Goal: Task Accomplishment & Management: Manage account settings

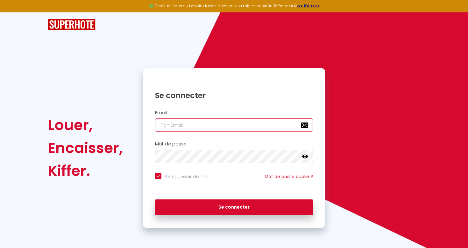
type input "[EMAIL_ADDRESS][DOMAIN_NAME]"
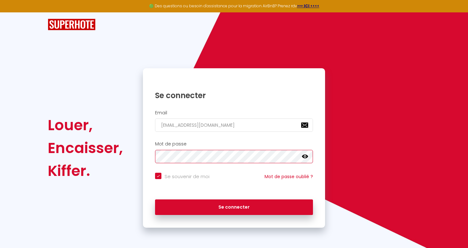
click at [234, 206] on button "Se connecter" at bounding box center [234, 208] width 158 height 16
checkbox input "true"
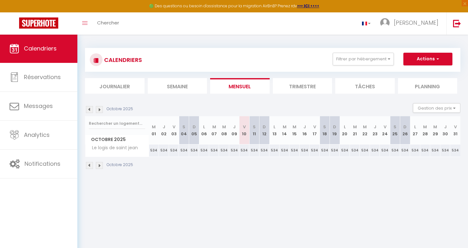
click at [100, 165] on img at bounding box center [99, 165] width 7 height 7
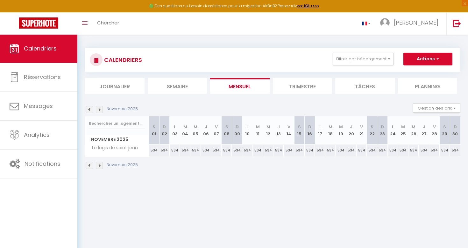
click at [100, 165] on img at bounding box center [99, 165] width 7 height 7
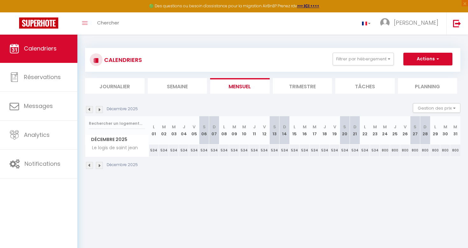
click at [100, 165] on img at bounding box center [99, 165] width 7 height 7
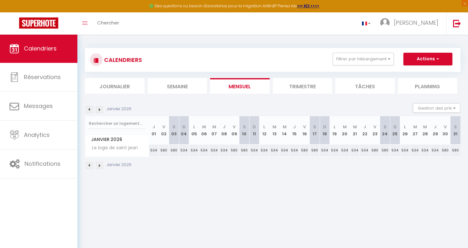
click at [100, 165] on img at bounding box center [99, 165] width 7 height 7
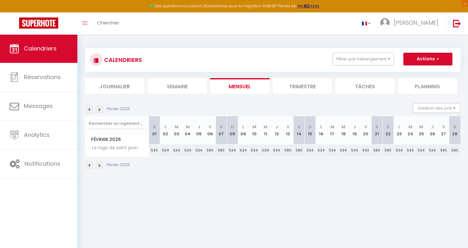
click at [100, 165] on img at bounding box center [99, 165] width 7 height 7
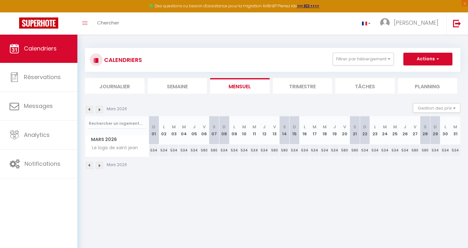
click at [100, 165] on img at bounding box center [99, 165] width 7 height 7
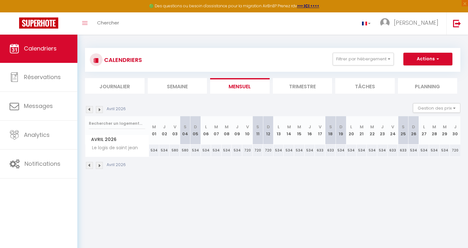
click at [100, 165] on img at bounding box center [99, 165] width 7 height 7
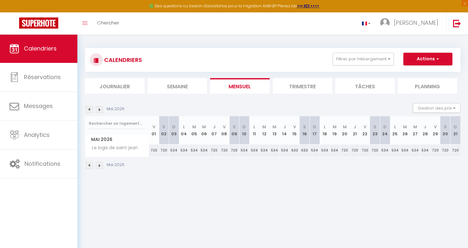
click at [100, 165] on img at bounding box center [99, 165] width 7 height 7
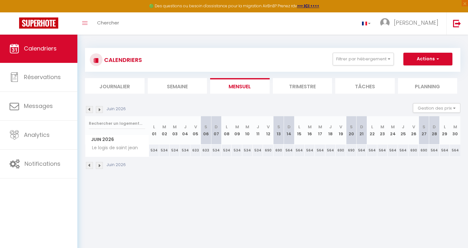
click at [100, 165] on img at bounding box center [99, 165] width 7 height 7
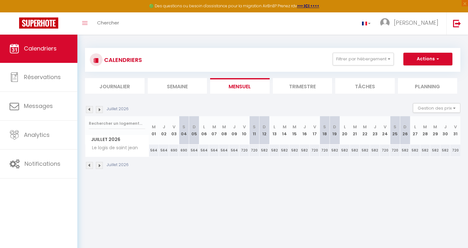
click at [100, 165] on img at bounding box center [99, 165] width 7 height 7
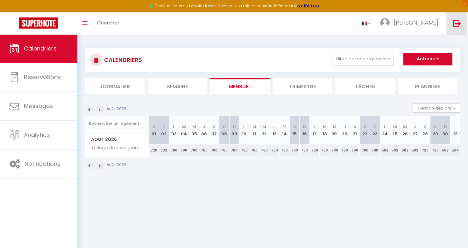
click at [455, 22] on img at bounding box center [457, 23] width 8 height 8
